Goal: Contribute content: Contribute content

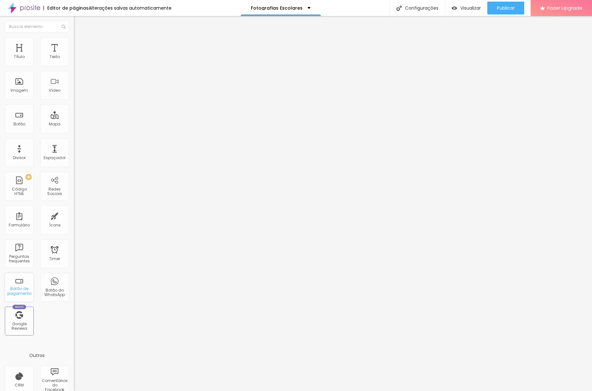
click at [17, 287] on div "Botão de pagamento" at bounding box center [18, 291] width 25 height 9
click at [21, 253] on div "Perguntas frequentes" at bounding box center [19, 254] width 29 height 29
click at [44, 290] on div "Botão do WhatsApp" at bounding box center [54, 292] width 25 height 9
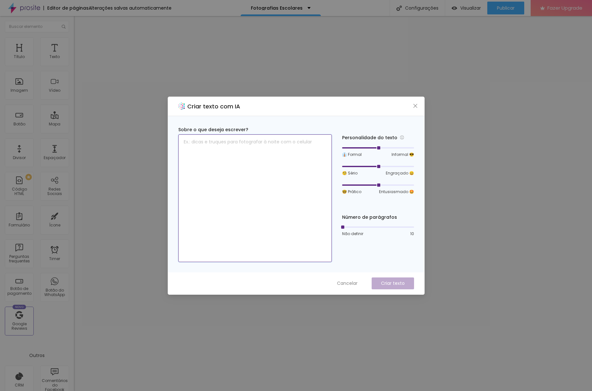
click at [267, 155] on textarea at bounding box center [255, 199] width 154 height 128
type textarea "As fotografias escolares ficaram perfeitas na minha escola, nós agradecemos mui…"
click at [391, 283] on p "Criar texto" at bounding box center [393, 283] width 24 height 7
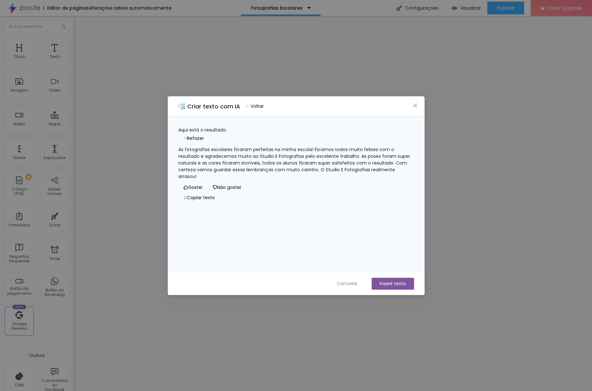
click at [186, 146] on div "As fotografias escolares ficaram perfeitas na minha escola! Ficamos todos muito…" at bounding box center [296, 163] width 236 height 34
click at [385, 282] on button "Inserir texto" at bounding box center [393, 284] width 42 height 12
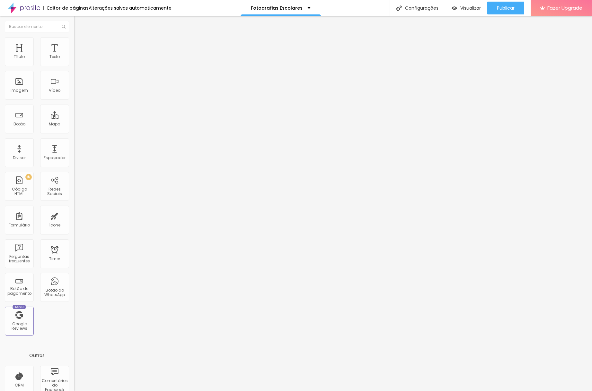
click at [74, 54] on div "Modo" at bounding box center [111, 52] width 74 height 4
click at [74, 58] on span "Encaixotado" at bounding box center [86, 55] width 25 height 5
click at [74, 42] on li "Estilo" at bounding box center [111, 40] width 74 height 6
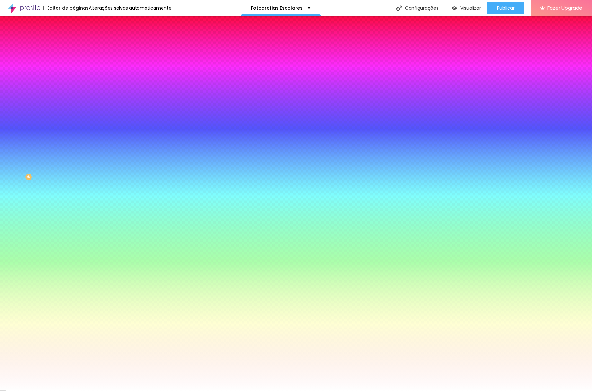
click at [74, 44] on li "Avançado" at bounding box center [111, 47] width 74 height 6
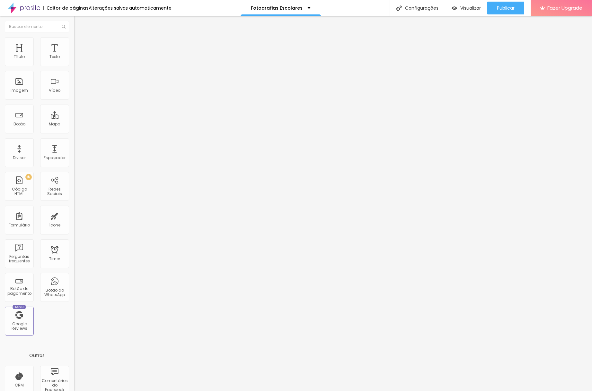
click at [79, 21] on img "button" at bounding box center [81, 23] width 5 height 5
click at [48, 221] on div "Ícone" at bounding box center [54, 220] width 29 height 29
click at [15, 219] on div "Formulário" at bounding box center [19, 220] width 29 height 29
click at [79, 22] on img "button" at bounding box center [81, 23] width 5 height 5
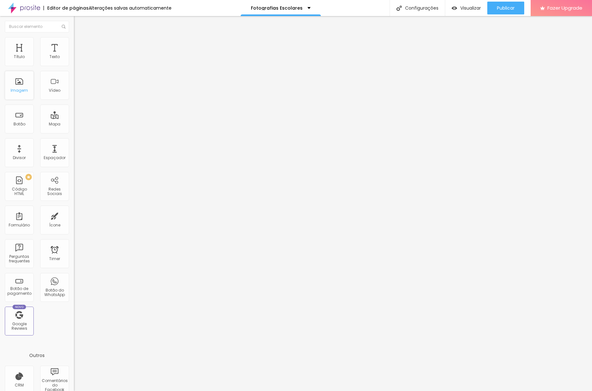
click at [23, 84] on div "Imagem" at bounding box center [19, 85] width 29 height 29
click at [74, 21] on button "Editar Seção" at bounding box center [111, 23] width 74 height 15
click at [14, 89] on div "Imagem" at bounding box center [19, 90] width 17 height 4
click at [17, 83] on div "Imagem" at bounding box center [19, 85] width 29 height 29
drag, startPoint x: 8, startPoint y: 22, endPoint x: 16, endPoint y: 31, distance: 12.1
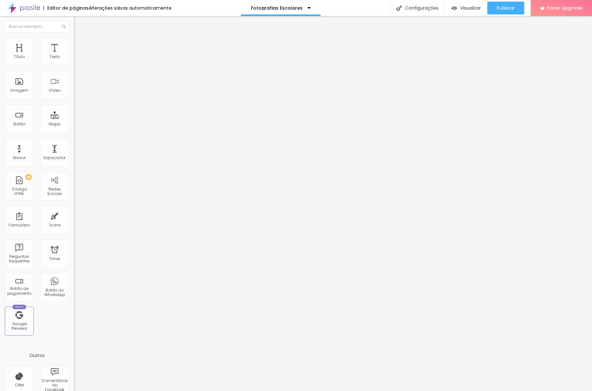
click at [79, 22] on img "button" at bounding box center [81, 23] width 5 height 5
click at [112, 391] on div at bounding box center [296, 395] width 592 height 0
click at [457, 11] on div "Visualizar" at bounding box center [466, 8] width 29 height 13
click at [423, 9] on div "Configurações" at bounding box center [417, 8] width 55 height 16
click at [416, 391] on div at bounding box center [296, 398] width 592 height 6
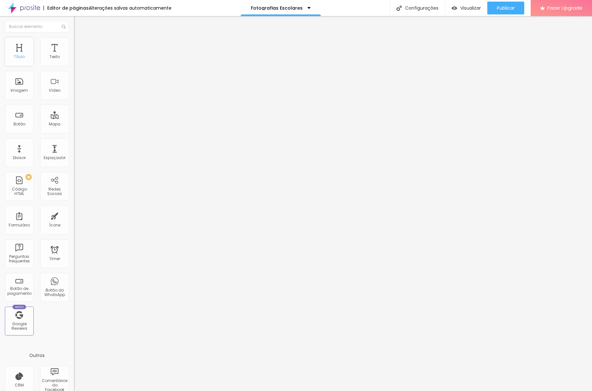
click at [21, 49] on div "Título" at bounding box center [19, 51] width 29 height 29
click at [49, 53] on div "Texto" at bounding box center [54, 51] width 29 height 29
click at [18, 87] on div "Imagem" at bounding box center [19, 85] width 29 height 29
click at [74, 41] on li "Estilo" at bounding box center [111, 40] width 74 height 6
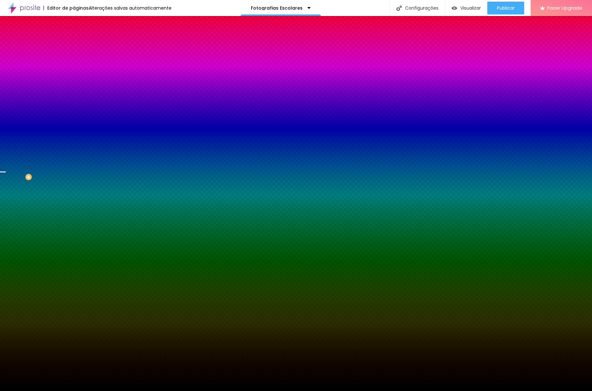
click at [74, 59] on span "Trocar imagem" at bounding box center [91, 56] width 35 height 5
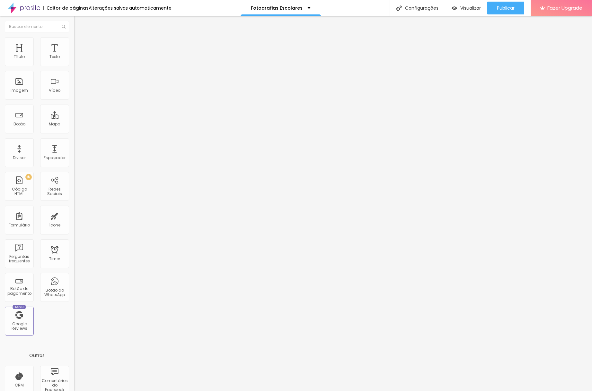
click at [74, 40] on img at bounding box center [77, 40] width 6 height 6
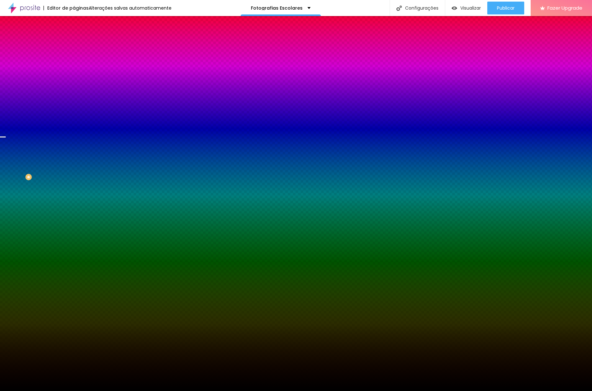
click at [74, 59] on span "Trocar imagem" at bounding box center [91, 56] width 35 height 5
click at [553, 391] on div at bounding box center [296, 398] width 592 height 6
click at [74, 59] on span "Trocar imagem" at bounding box center [91, 56] width 35 height 5
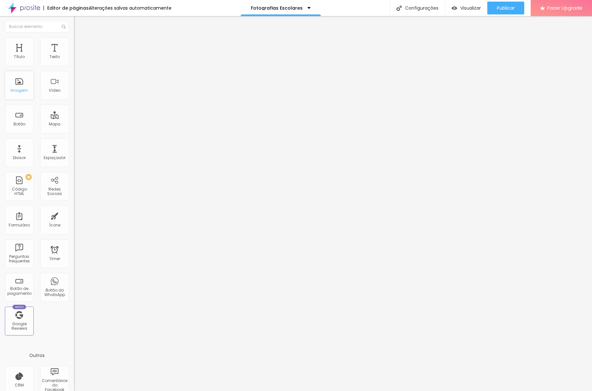
click at [17, 92] on div "Imagem" at bounding box center [19, 90] width 17 height 4
click at [74, 55] on span "Trocar imagem" at bounding box center [91, 52] width 35 height 5
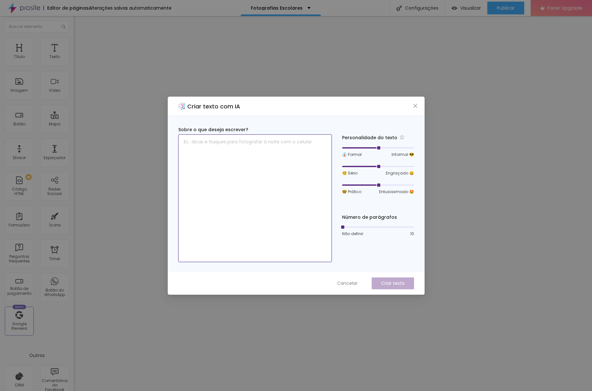
click at [238, 148] on textarea at bounding box center [255, 199] width 154 height 128
type textarea "faça um elogio e diga que adorou as fotografias e a recordação do colegio sales…"
click at [389, 284] on p "Criar texto" at bounding box center [393, 283] width 24 height 7
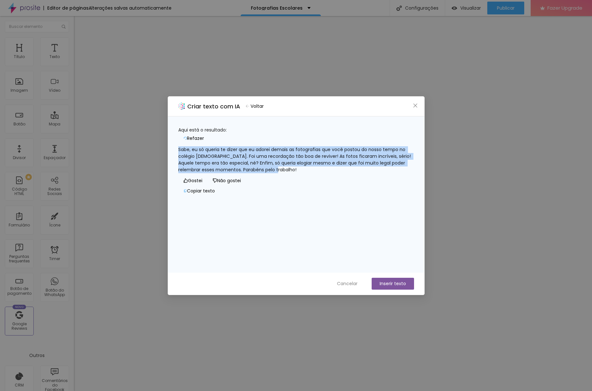
drag, startPoint x: 186, startPoint y: 143, endPoint x: 332, endPoint y: 174, distance: 149.3
click at [332, 173] on div "Sabe, eu só queria te dizer que eu adorei demais as fotografias que você postou…" at bounding box center [296, 159] width 236 height 27
click at [397, 285] on button "Inserir texto" at bounding box center [393, 284] width 42 height 12
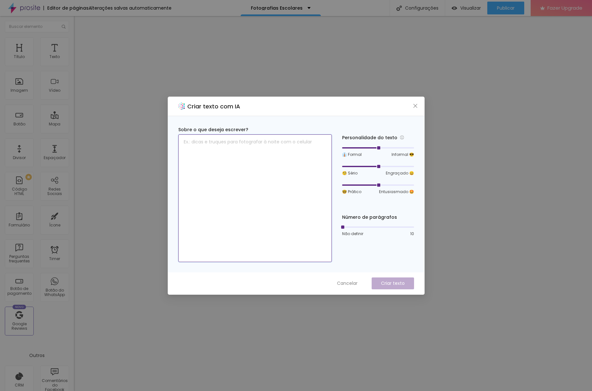
click at [248, 141] on textarea at bounding box center [255, 199] width 154 height 128
type textarea "diga que as recordações seerão muitas e as saudades também. Colégio Marista"
click at [389, 283] on p "Criar texto" at bounding box center [393, 283] width 24 height 7
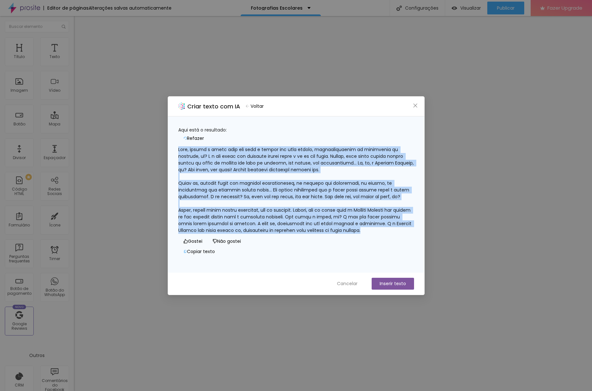
drag, startPoint x: 233, startPoint y: 225, endPoint x: 189, endPoint y: 144, distance: 92.7
click at [184, 134] on div "Aqui está o resultado: Refazer Gostei Não gostei Copiar texto" at bounding box center [296, 192] width 236 height 130
copy div "Aqui está o resultado: Refazer Sabe, quando a gente olha pra trás e lembra dos …"
click at [394, 284] on button "Inserir texto" at bounding box center [393, 284] width 42 height 12
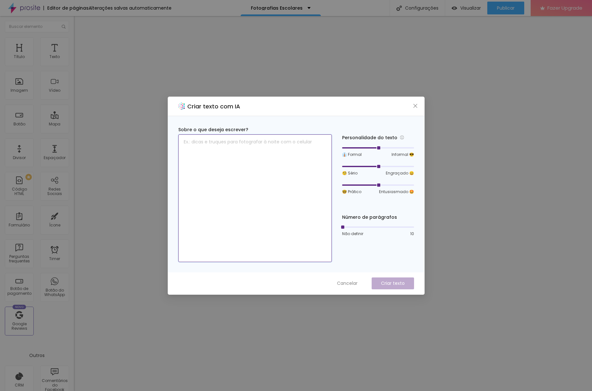
drag, startPoint x: 237, startPoint y: 138, endPoint x: 243, endPoint y: 141, distance: 6.8
click at [238, 138] on textarea at bounding box center [255, 199] width 154 height 128
type textarea "faça um texto para fotos de 3 amigas na despedida da formatura"
click at [393, 286] on p "Criar texto" at bounding box center [393, 283] width 24 height 7
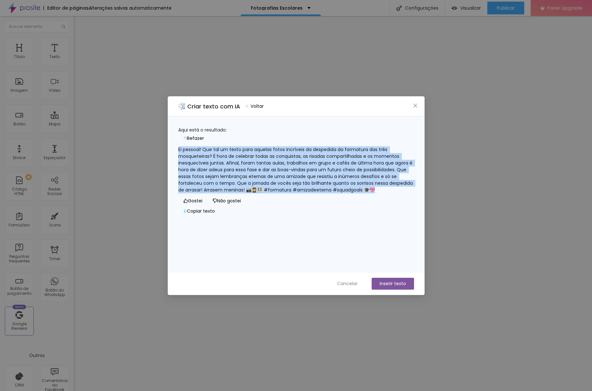
drag, startPoint x: 185, startPoint y: 145, endPoint x: 351, endPoint y: 198, distance: 173.8
click at [351, 194] on div "Ei pessoal! Que tal um texto para aquelas fotos incríveis da despedida da forma…" at bounding box center [296, 169] width 236 height 47
click at [399, 283] on button "Inserir texto" at bounding box center [393, 284] width 42 height 12
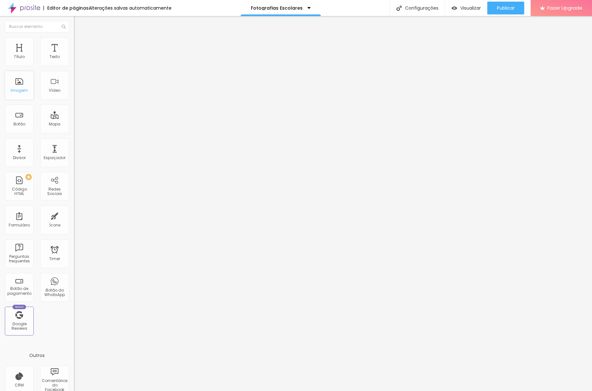
click at [18, 89] on div "Imagem" at bounding box center [19, 90] width 17 height 4
click at [19, 88] on div "Imagem" at bounding box center [19, 90] width 17 height 4
click at [74, 37] on img at bounding box center [77, 40] width 6 height 6
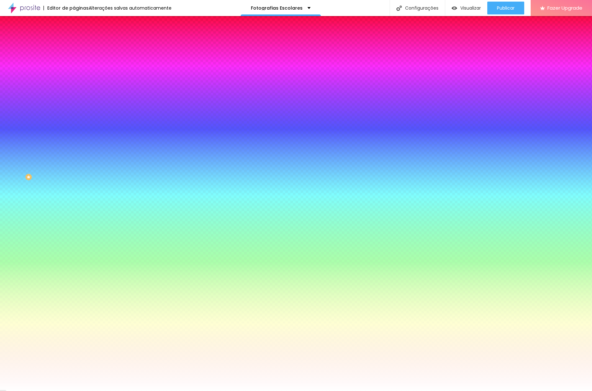
click at [74, 59] on span "Trocar imagem" at bounding box center [91, 56] width 35 height 5
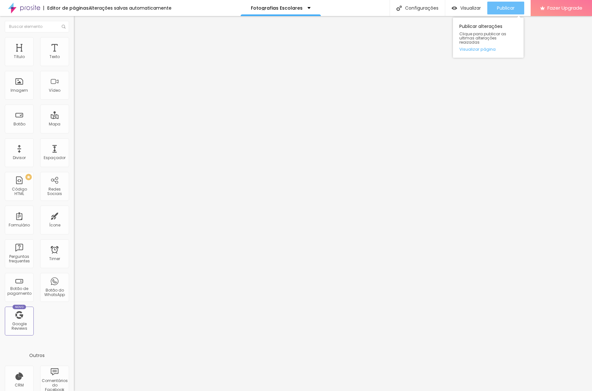
click at [510, 8] on span "Publicar" at bounding box center [506, 7] width 18 height 5
